Goal: Task Accomplishment & Management: Use online tool/utility

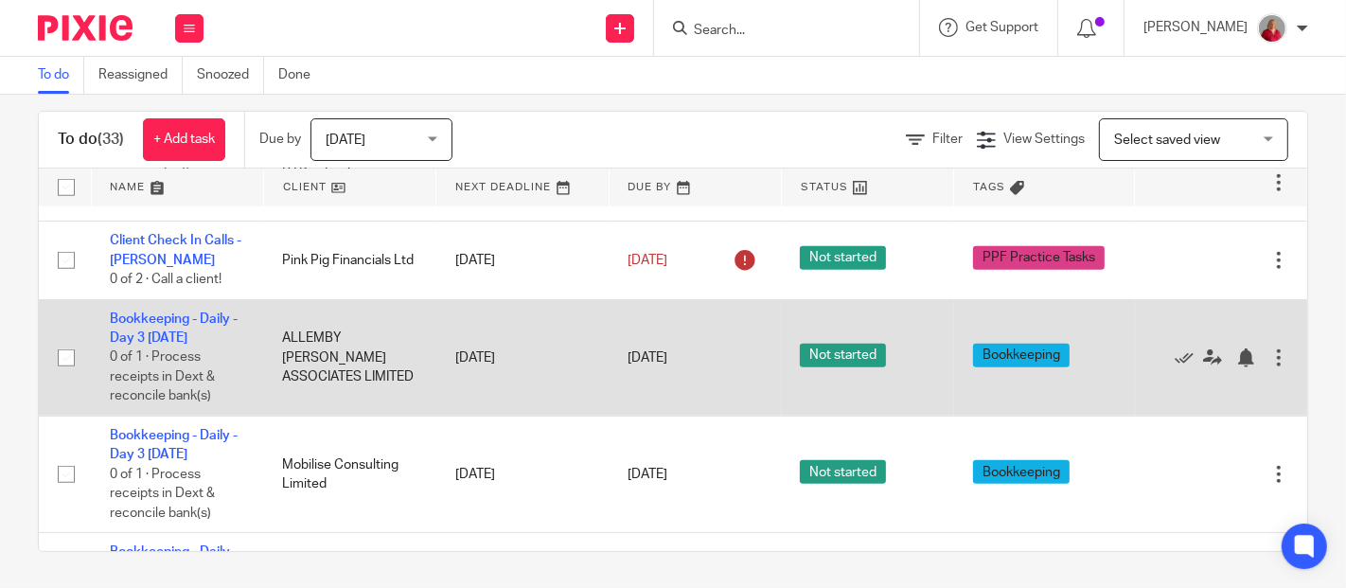
scroll to position [1410, 0]
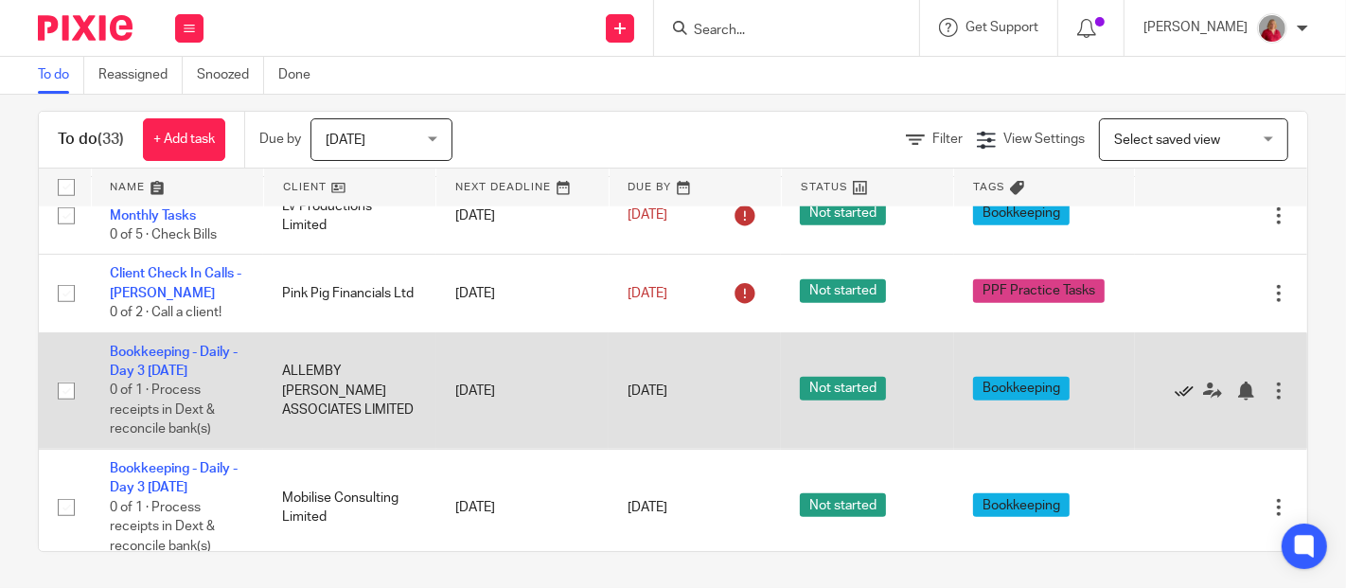
click at [1174, 400] on icon at bounding box center [1183, 390] width 19 height 19
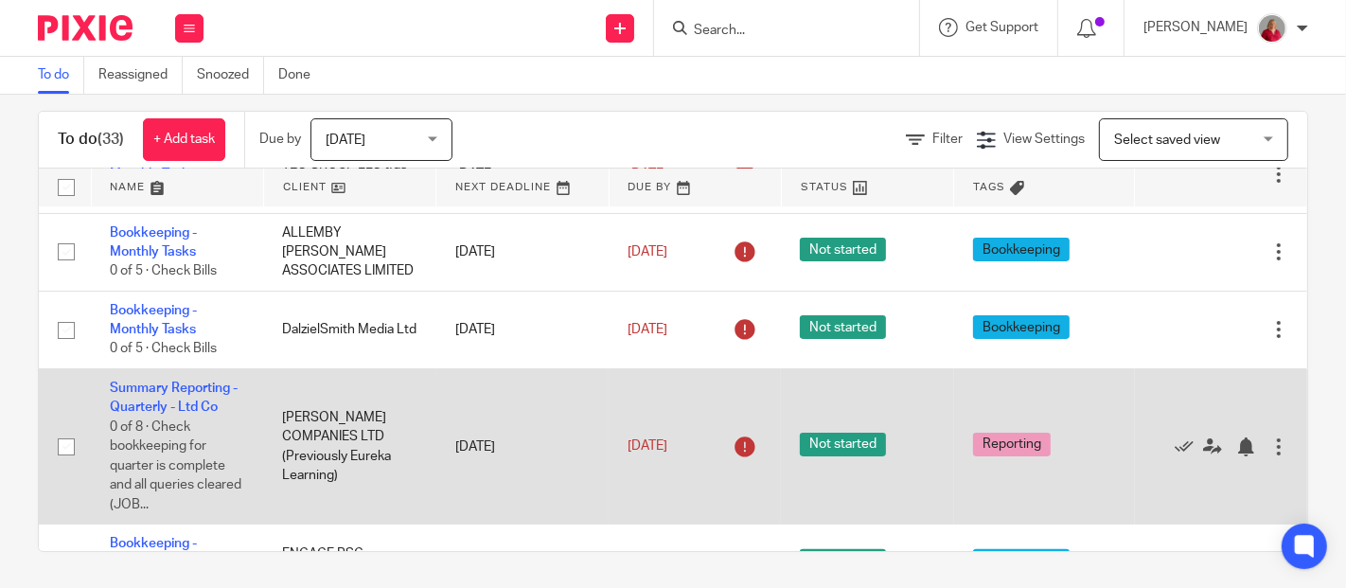
scroll to position [335, 0]
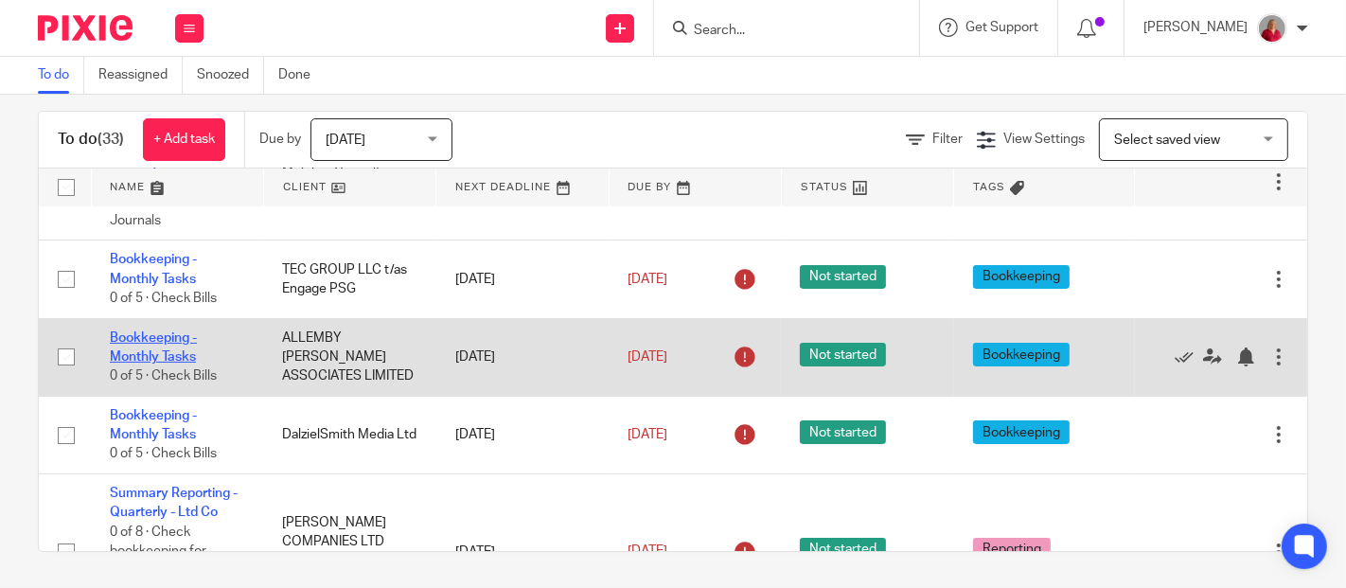
click at [169, 359] on link "Bookkeeping - Monthly Tasks" at bounding box center [153, 347] width 87 height 32
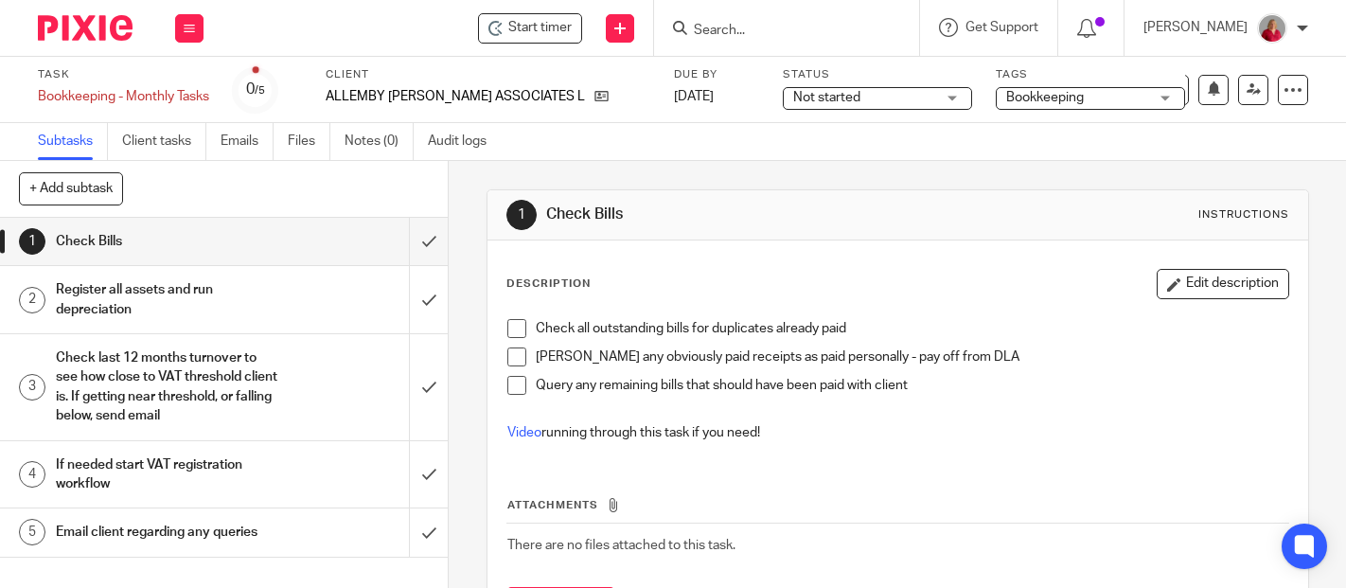
click at [511, 324] on span at bounding box center [516, 328] width 19 height 19
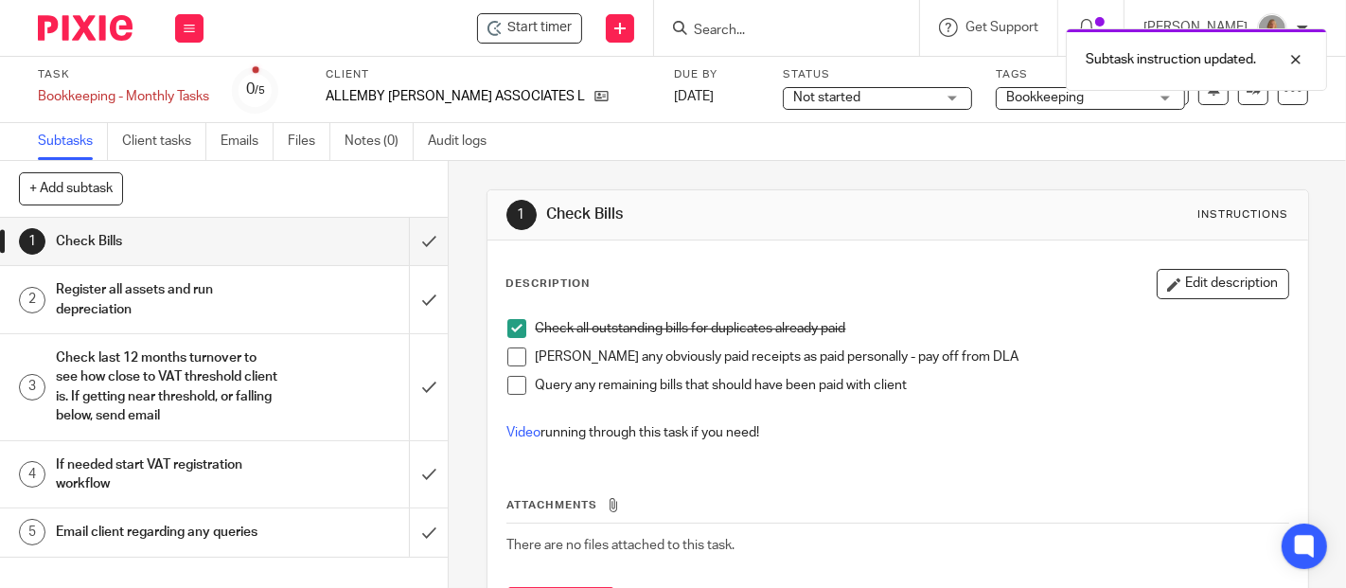
click at [512, 357] on span at bounding box center [516, 356] width 19 height 19
click at [516, 387] on span at bounding box center [516, 385] width 19 height 19
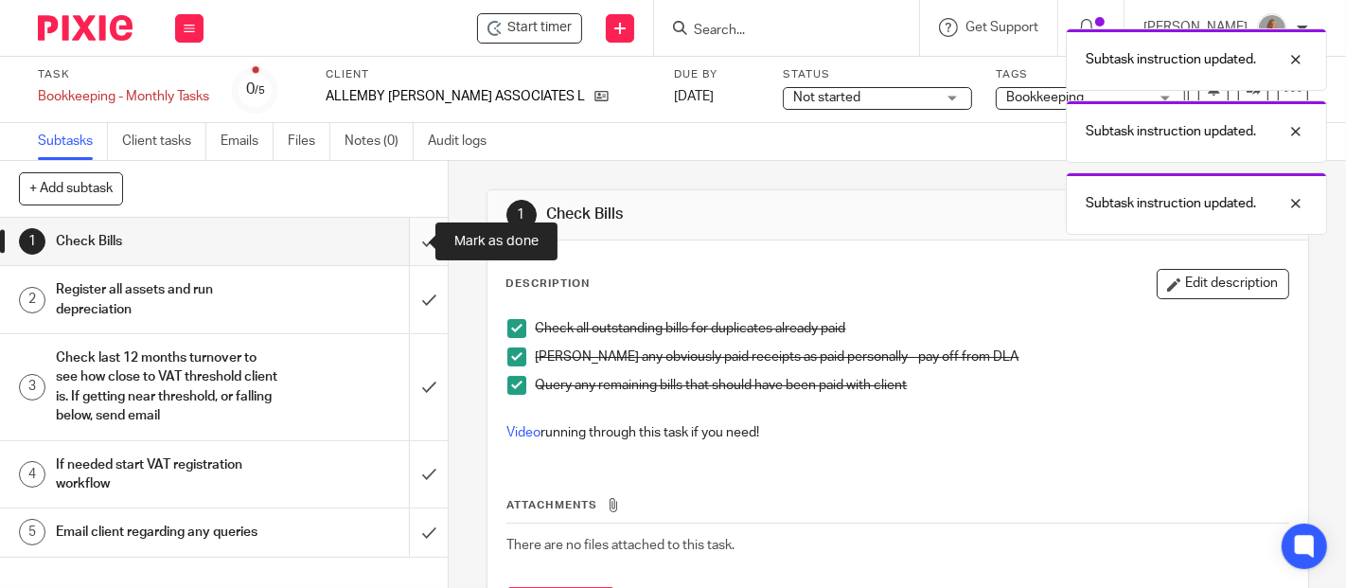
click at [407, 243] on input "submit" at bounding box center [224, 241] width 448 height 47
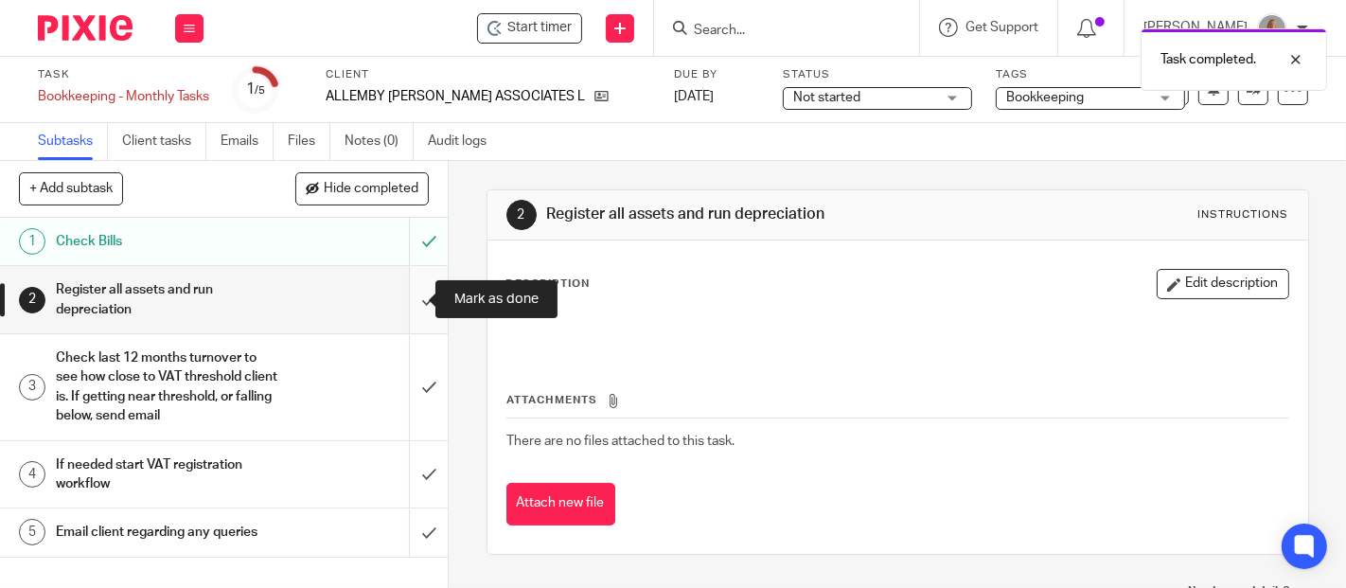
click at [409, 294] on input "submit" at bounding box center [224, 299] width 448 height 67
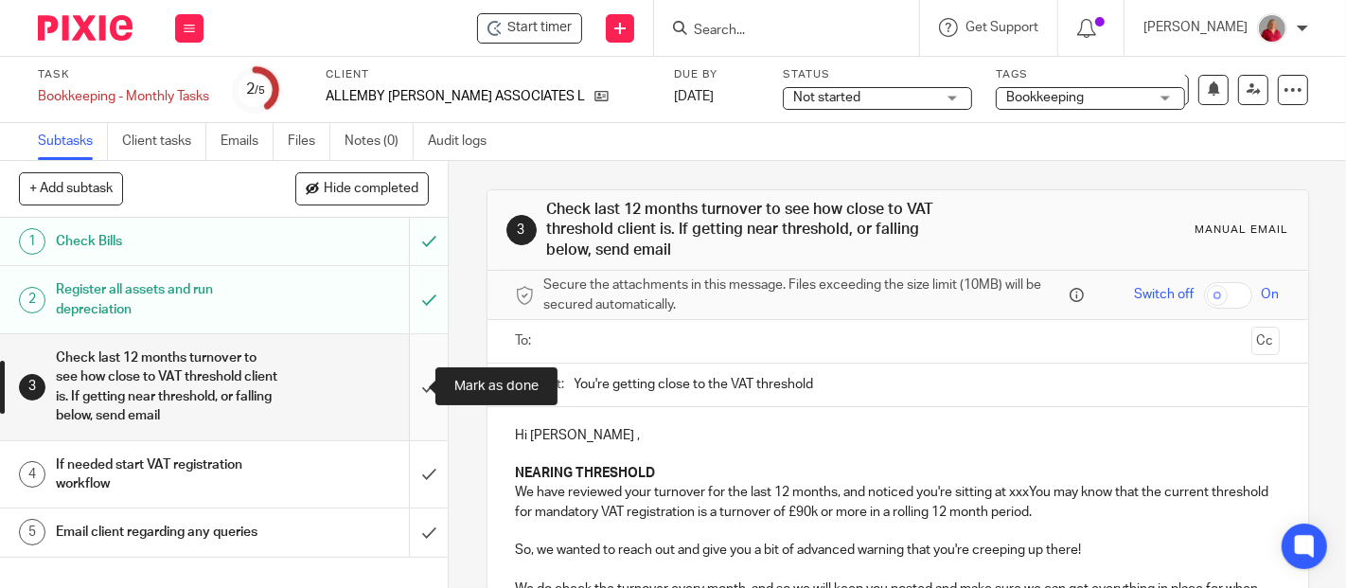
click at [399, 379] on input "submit" at bounding box center [224, 386] width 448 height 105
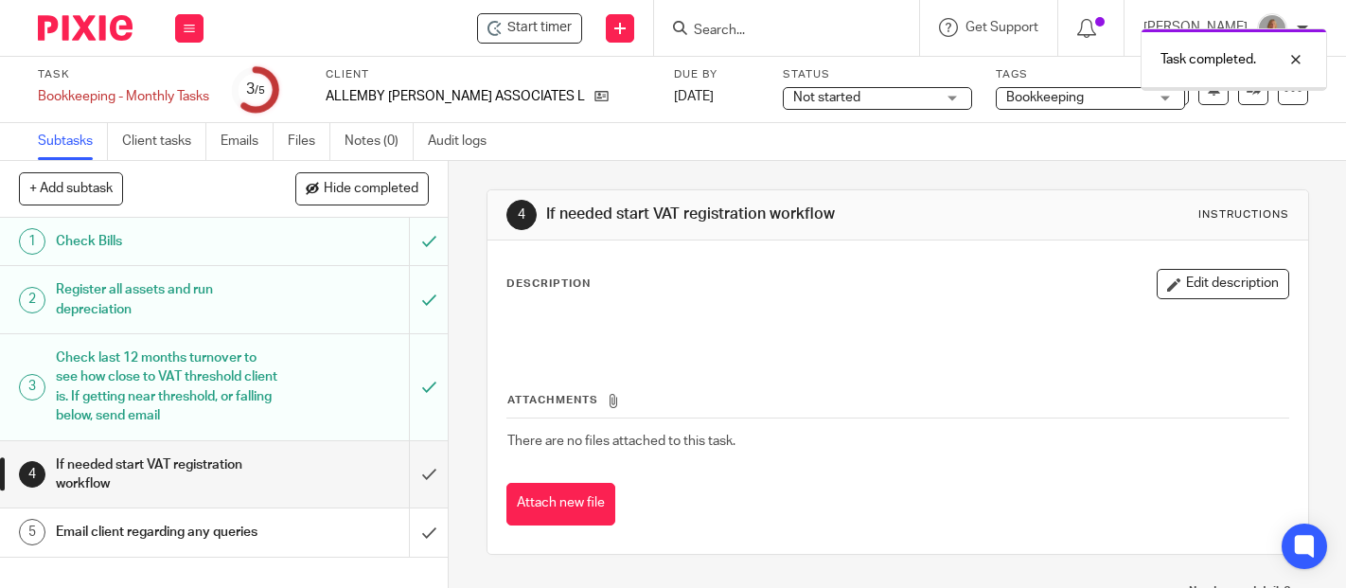
click at [405, 473] on input "submit" at bounding box center [224, 474] width 448 height 67
click at [406, 528] on input "submit" at bounding box center [224, 531] width 448 height 47
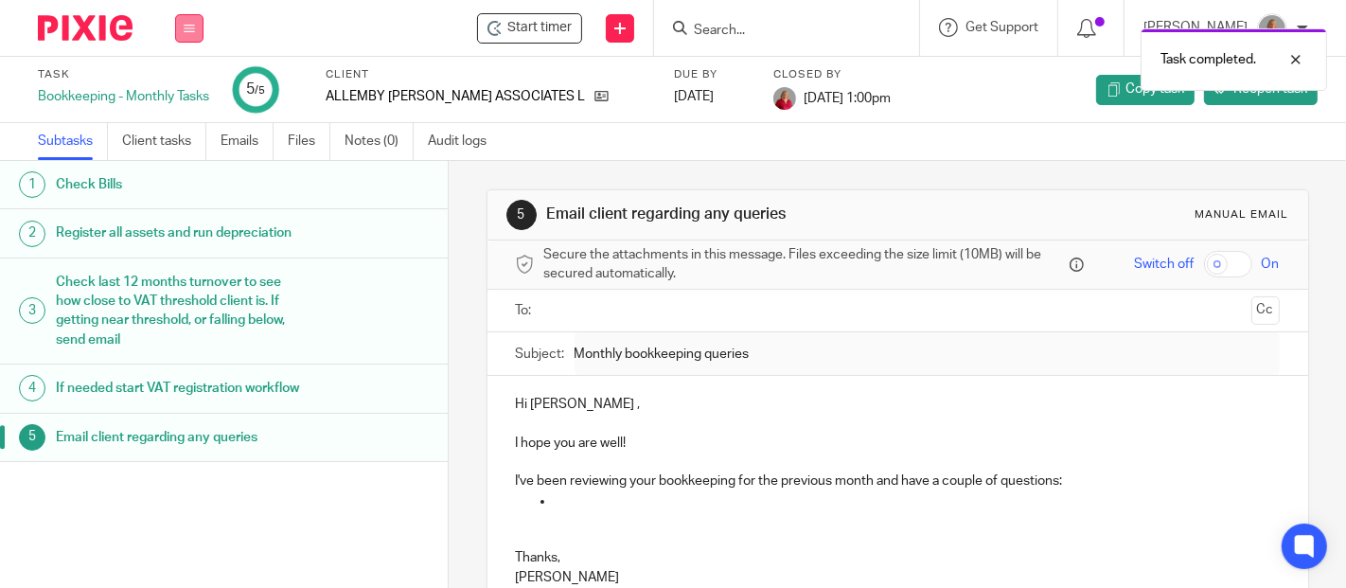
click at [185, 20] on button at bounding box center [189, 28] width 28 height 28
click at [185, 87] on link "Work" at bounding box center [180, 87] width 33 height 13
